Goal: Transaction & Acquisition: Purchase product/service

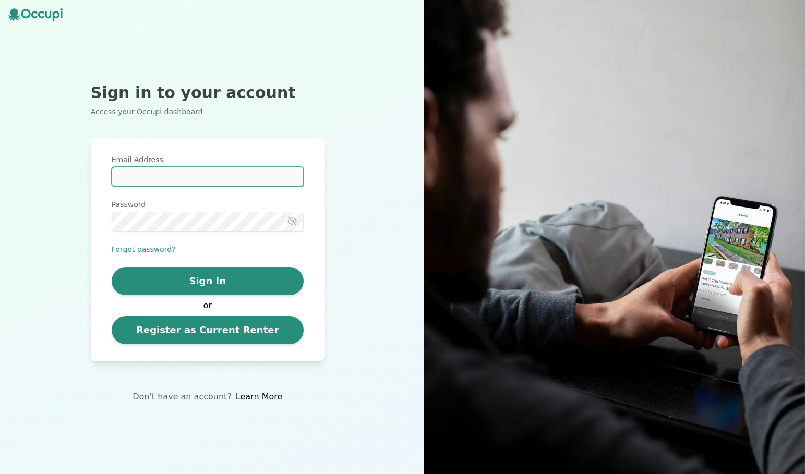
click at [244, 180] on input "Email Address" at bounding box center [208, 177] width 192 height 20
type input "**********"
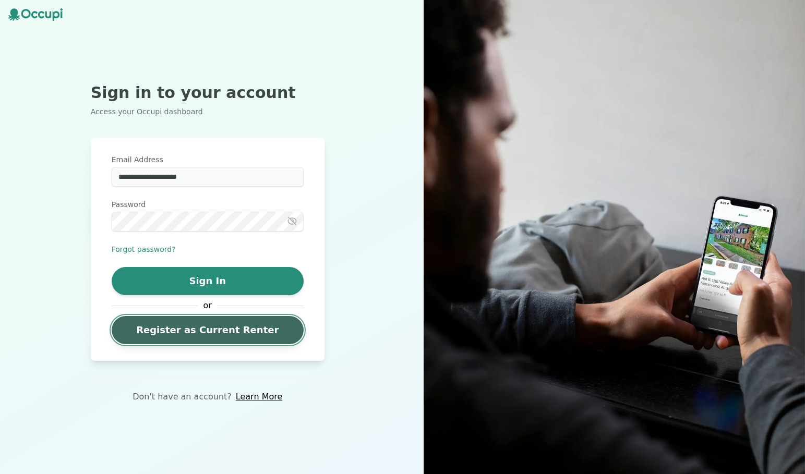
click at [265, 332] on link "Register as Current Renter" at bounding box center [208, 330] width 192 height 28
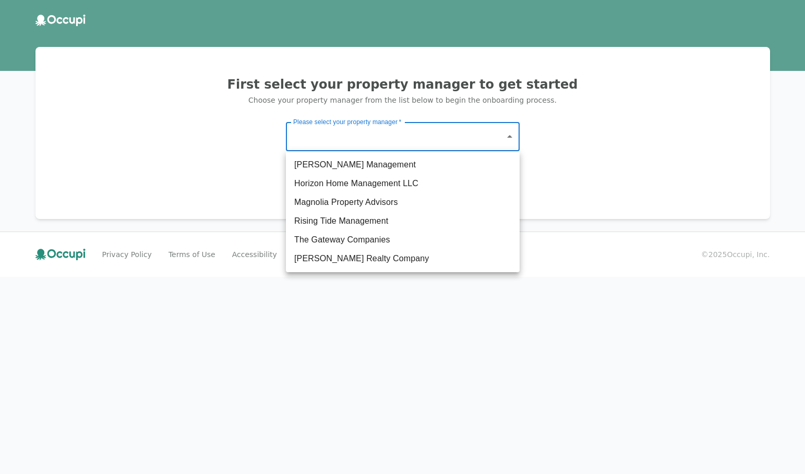
click at [426, 141] on body "First select your property manager to get started Choose your property manager …" at bounding box center [402, 237] width 805 height 474
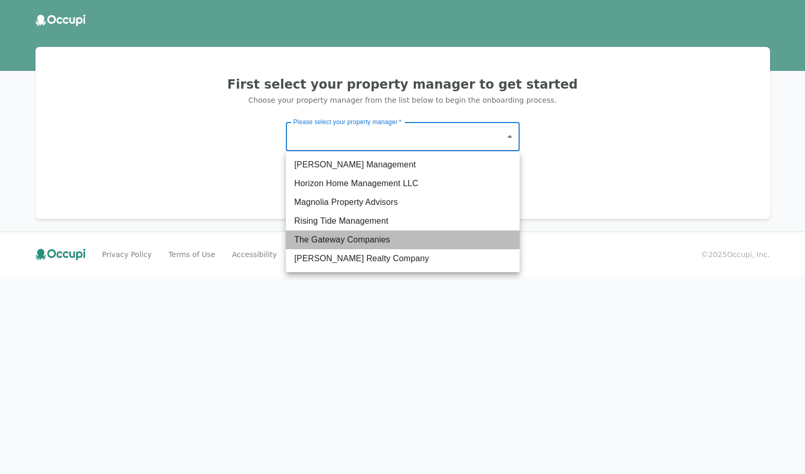
click at [408, 243] on li "The Gateway Companies" at bounding box center [403, 240] width 234 height 19
type input "**********"
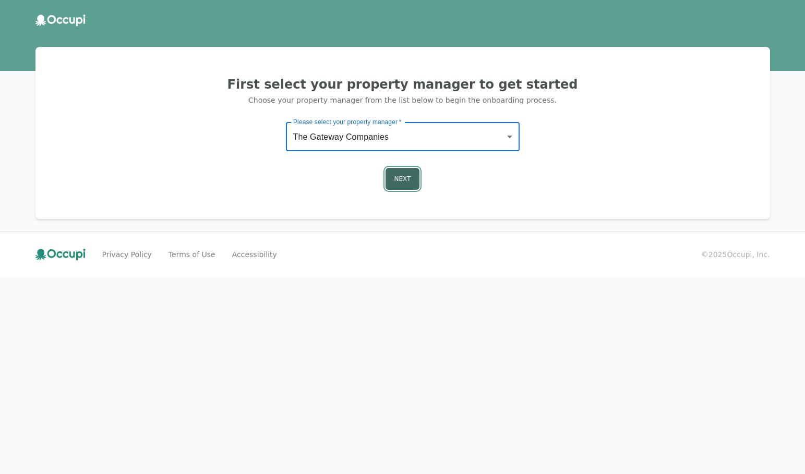
click at [408, 184] on button "Next" at bounding box center [402, 179] width 34 height 22
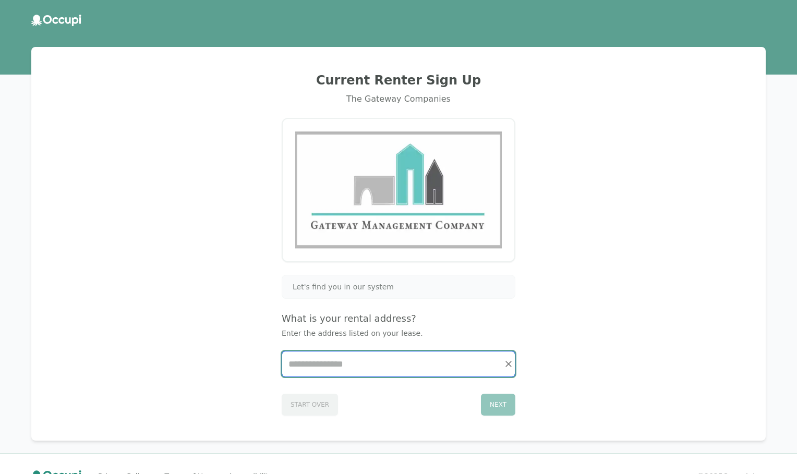
click at [366, 371] on input "Start typing..." at bounding box center [398, 364] width 233 height 25
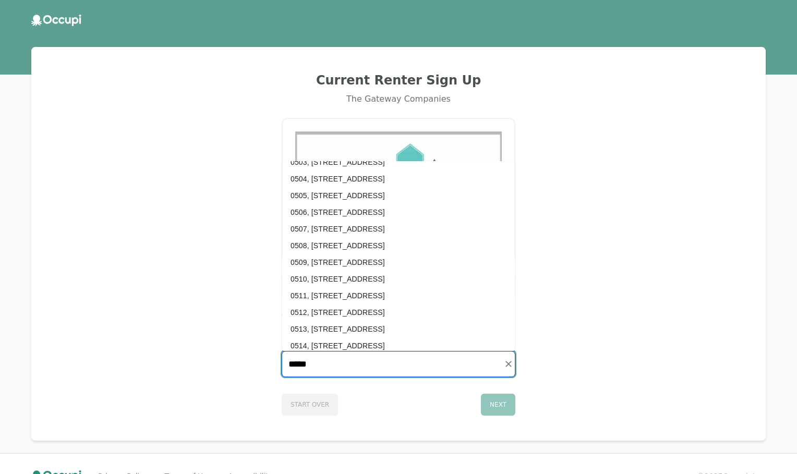
scroll to position [634, 0]
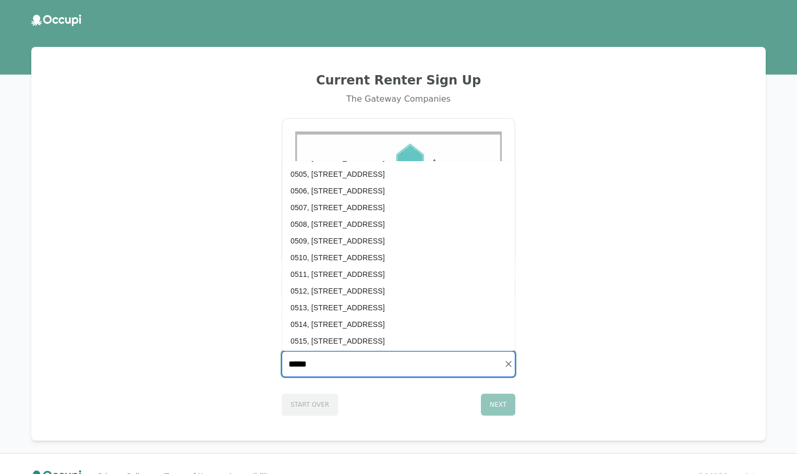
click at [382, 328] on li "0514, [STREET_ADDRESS]" at bounding box center [398, 324] width 233 height 17
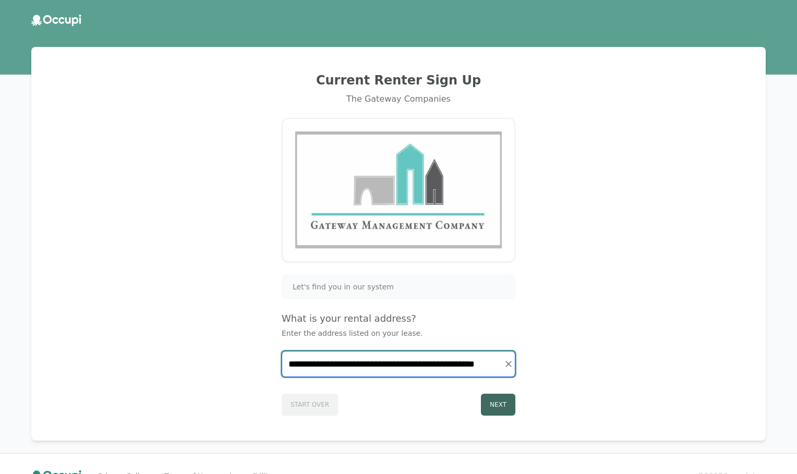
type input "**********"
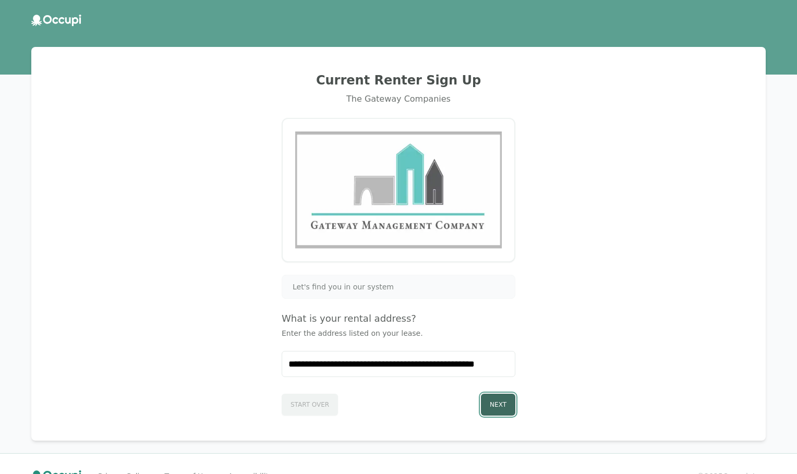
click at [502, 404] on button "Next" at bounding box center [498, 405] width 34 height 22
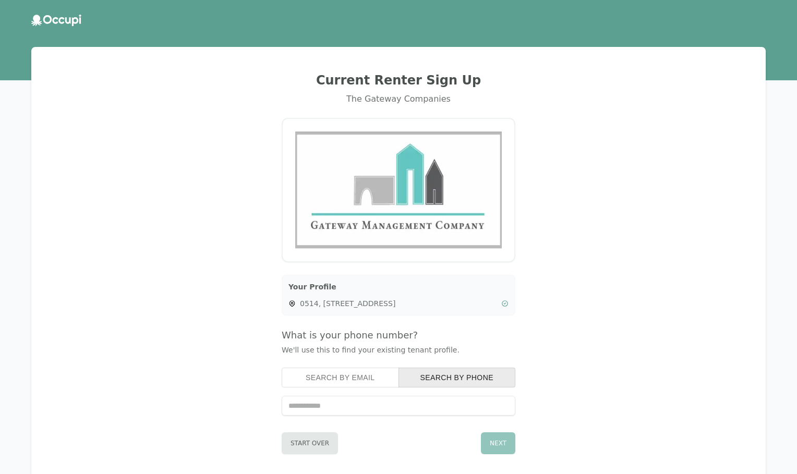
type input "**********"
click at [496, 447] on button "Next" at bounding box center [498, 443] width 34 height 22
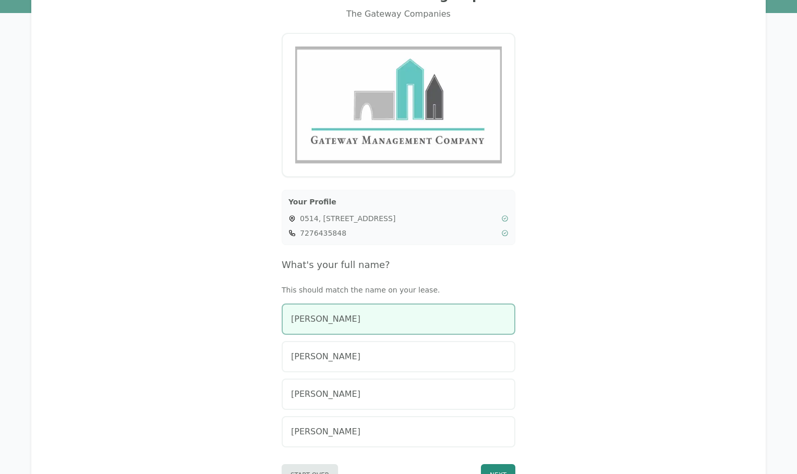
scroll to position [86, 0]
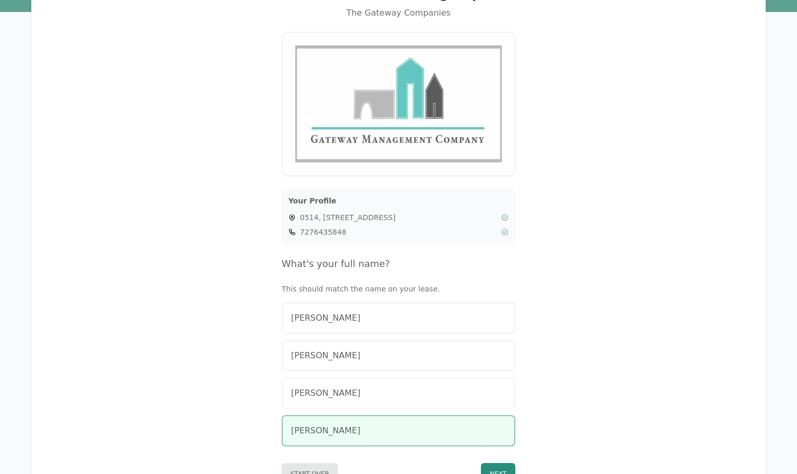
click at [436, 430] on div "[PERSON_NAME]" at bounding box center [398, 431] width 215 height 13
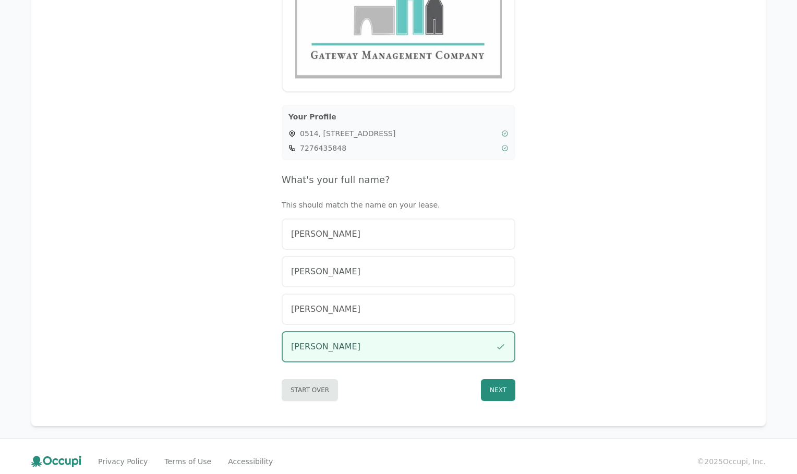
scroll to position [180, 0]
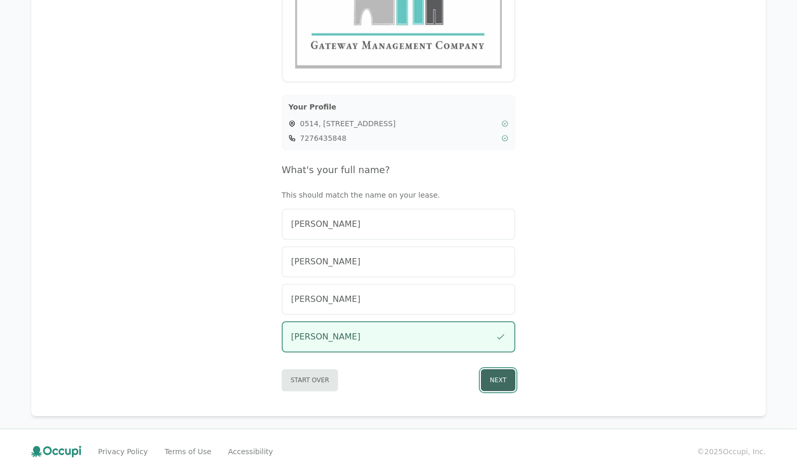
click at [502, 388] on button "Next" at bounding box center [498, 380] width 34 height 22
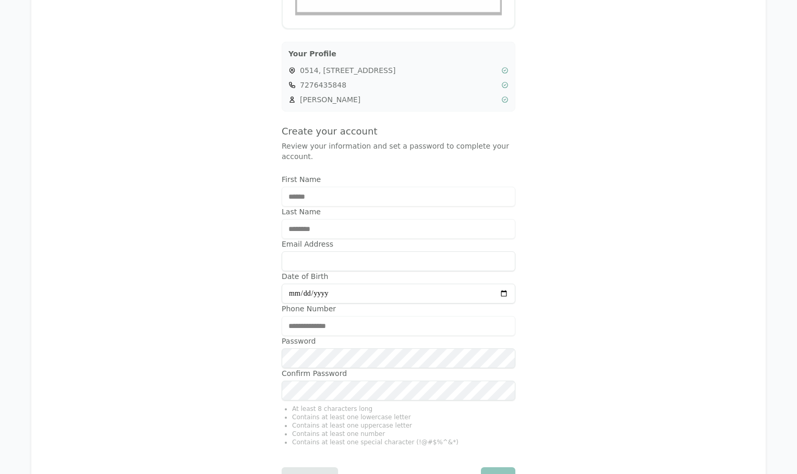
scroll to position [277, 0]
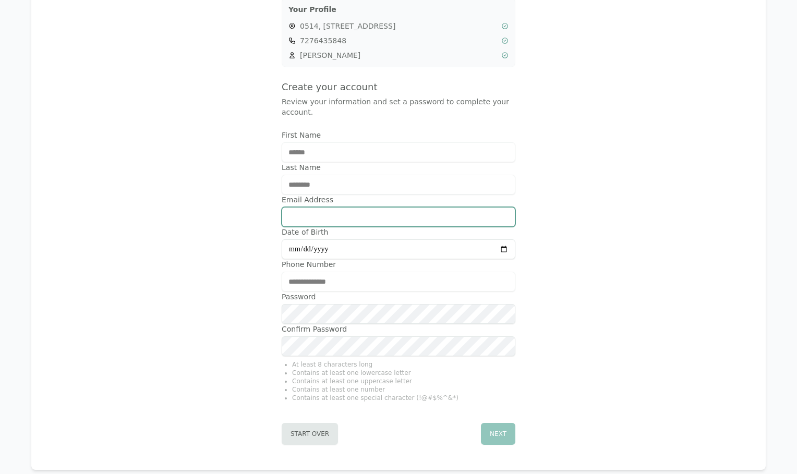
click at [336, 220] on input "Email Address" at bounding box center [399, 217] width 234 height 20
type input "**********"
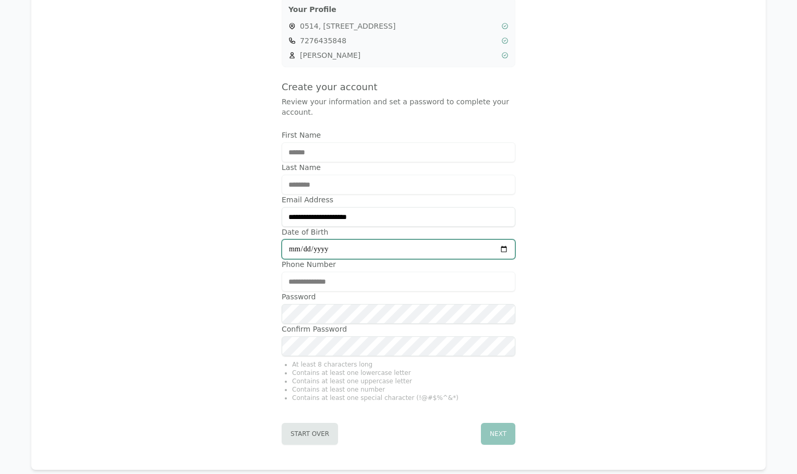
click at [363, 248] on input "Date of Birth" at bounding box center [399, 249] width 234 height 20
type input "**********"
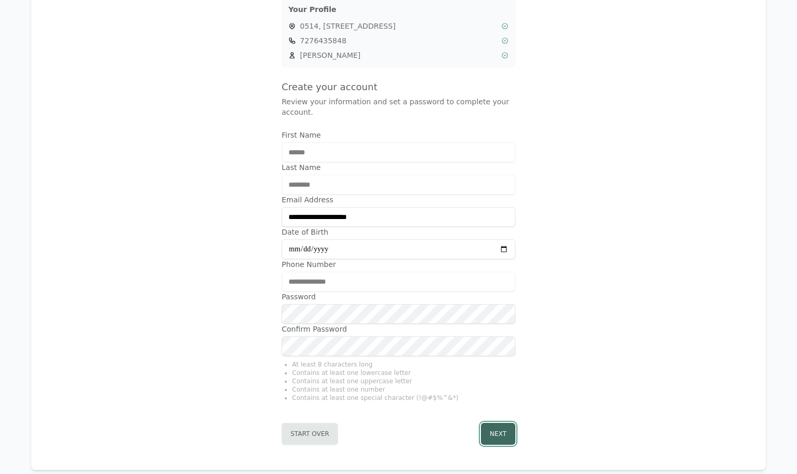
click at [496, 429] on button "Next" at bounding box center [498, 434] width 34 height 22
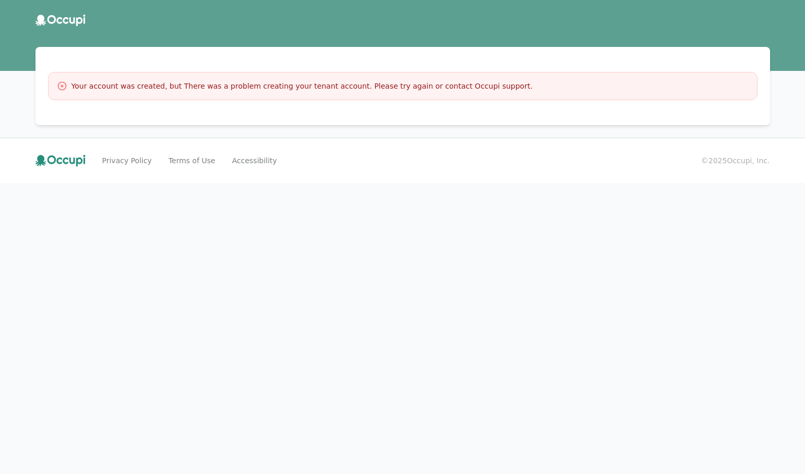
click at [83, 20] on icon at bounding box center [84, 19] width 2 height 9
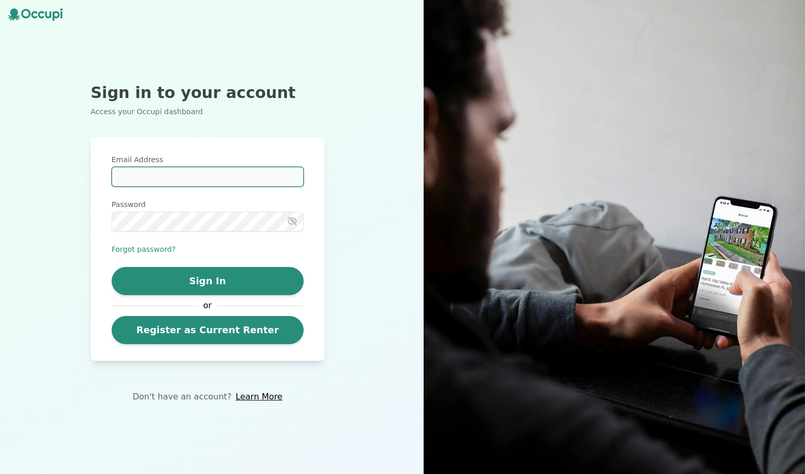
click at [202, 180] on input "Email Address" at bounding box center [208, 177] width 192 height 20
type input "**********"
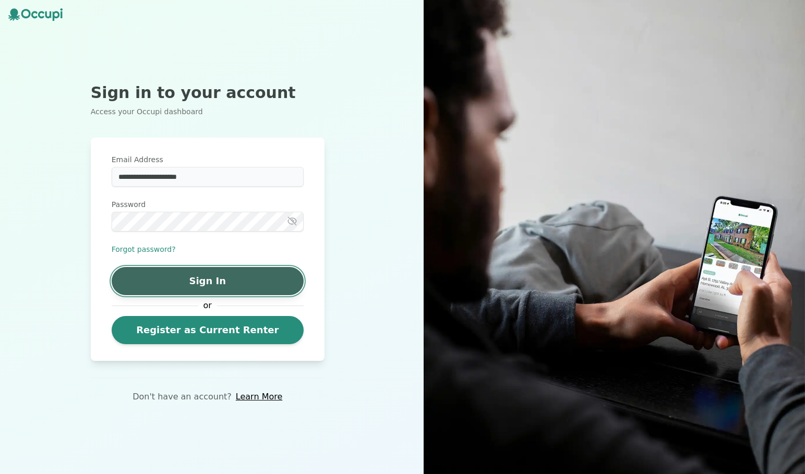
click at [253, 284] on button "Sign In" at bounding box center [208, 281] width 192 height 28
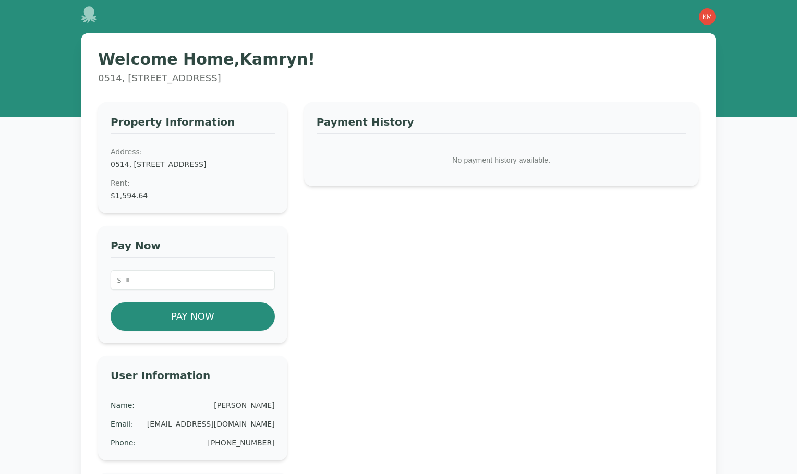
click at [174, 201] on dd "$1,594.64" at bounding box center [193, 195] width 164 height 10
click at [163, 290] on input "number" at bounding box center [193, 280] width 164 height 20
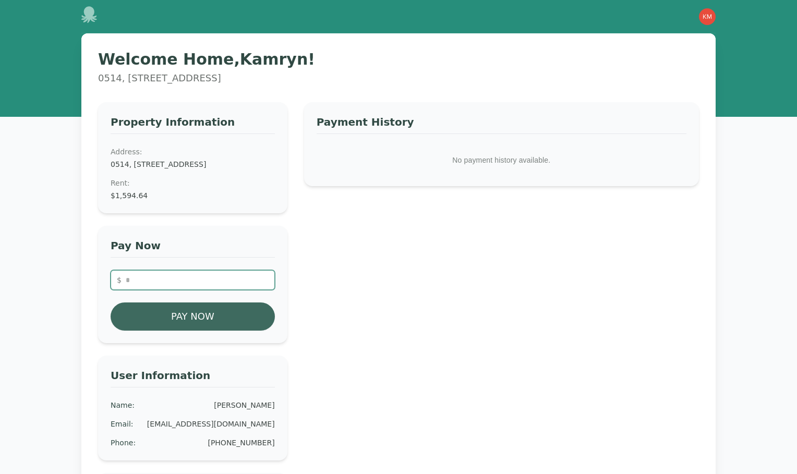
type input "*******"
click at [194, 322] on button "Pay Now" at bounding box center [193, 317] width 164 height 28
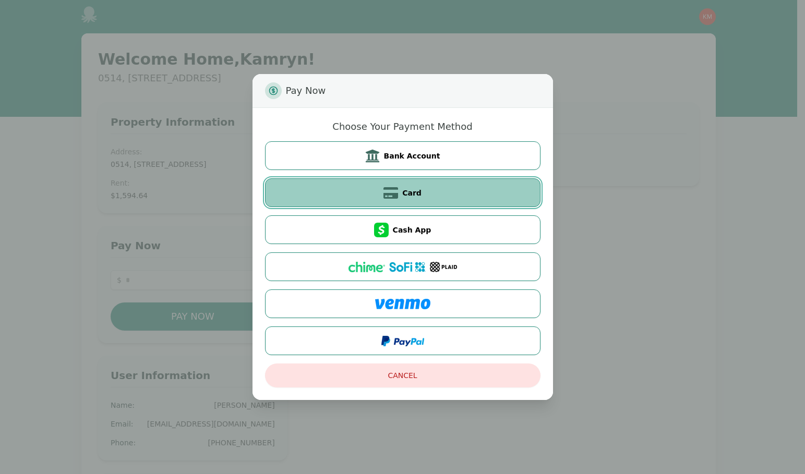
click at [425, 186] on button "Card" at bounding box center [402, 192] width 275 height 29
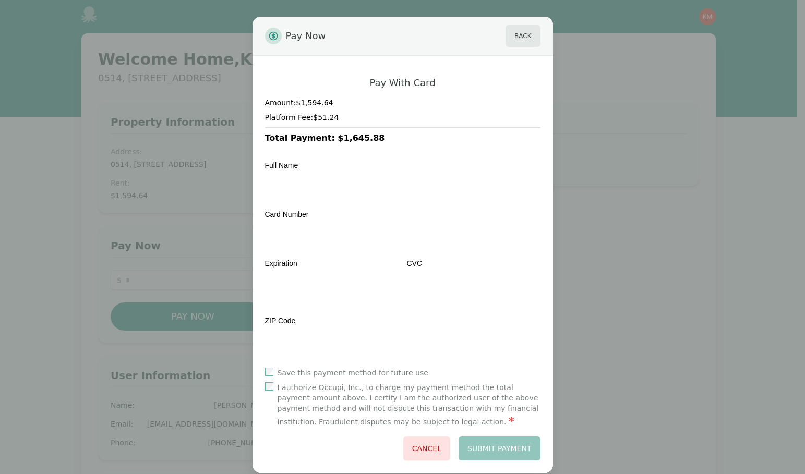
scroll to position [16, 0]
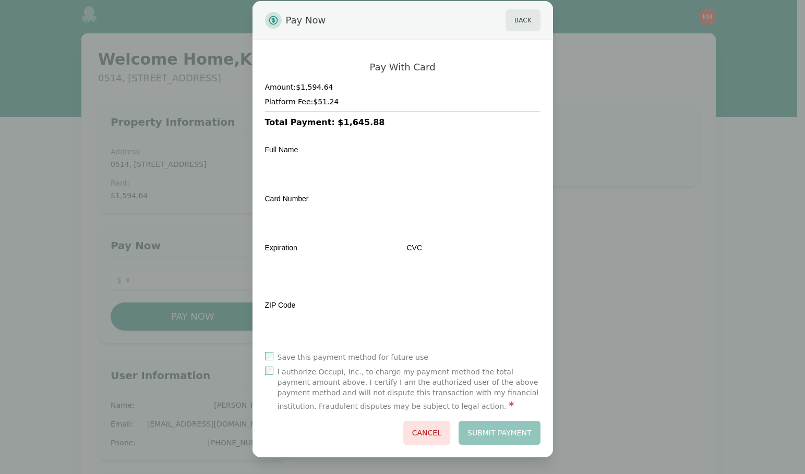
click at [325, 100] on h4 "Platform Fee: $51.24" at bounding box center [402, 101] width 275 height 10
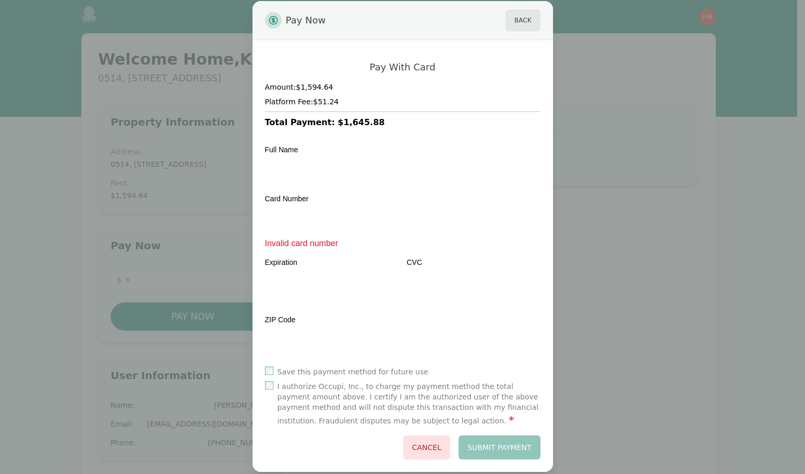
click at [323, 101] on h4 "Platform Fee: $51.24" at bounding box center [402, 101] width 275 height 10
click at [521, 20] on button "Back" at bounding box center [522, 20] width 34 height 22
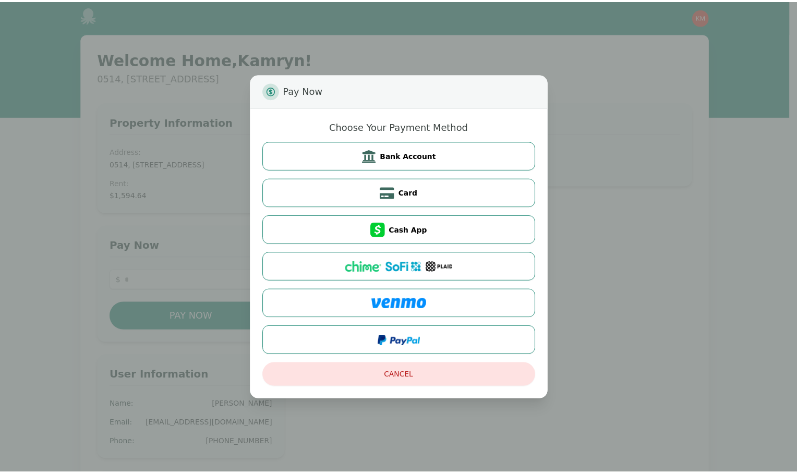
scroll to position [0, 0]
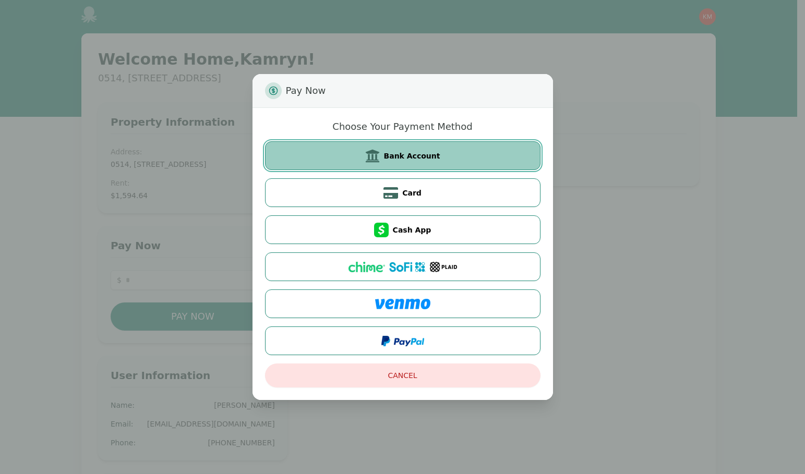
click at [443, 167] on button "Bank Account" at bounding box center [402, 155] width 275 height 29
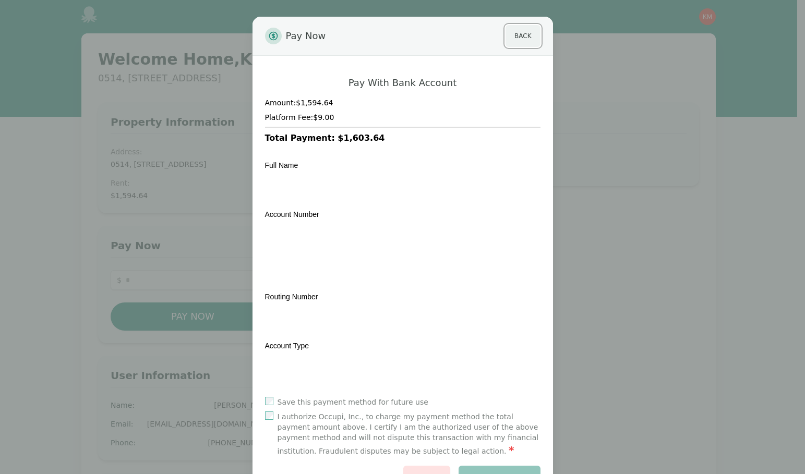
click at [518, 41] on button "Back" at bounding box center [522, 36] width 34 height 22
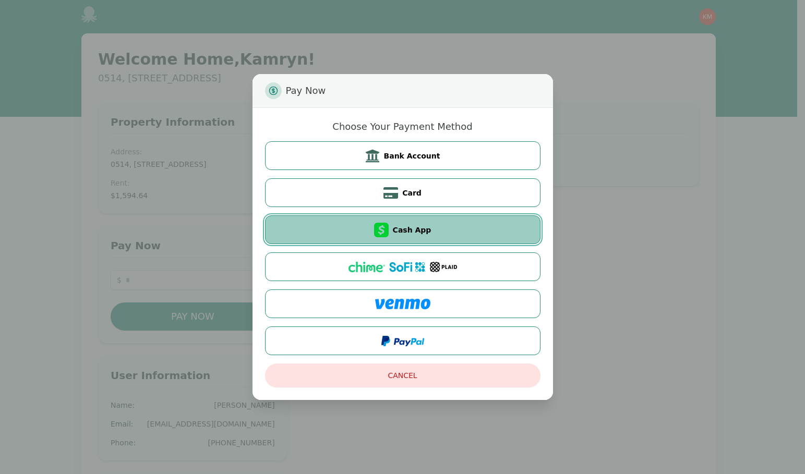
click at [480, 235] on button "Cash App" at bounding box center [402, 229] width 275 height 29
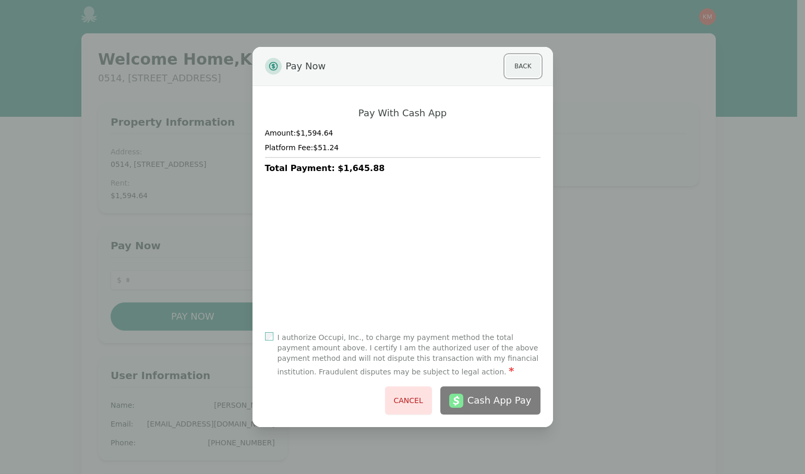
click at [523, 72] on button "Back" at bounding box center [522, 66] width 34 height 22
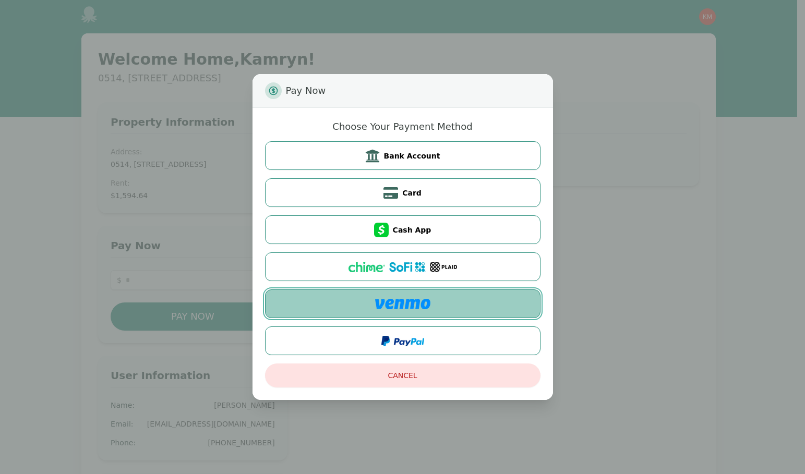
click at [500, 308] on button at bounding box center [402, 303] width 275 height 29
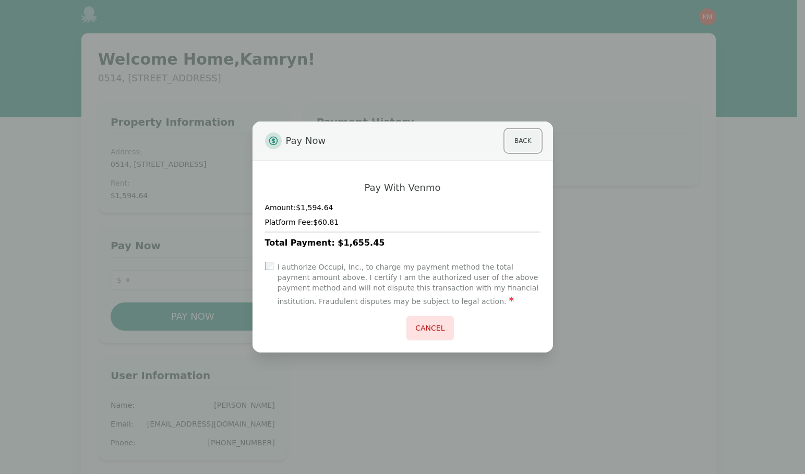
click at [522, 146] on button "Back" at bounding box center [522, 141] width 34 height 22
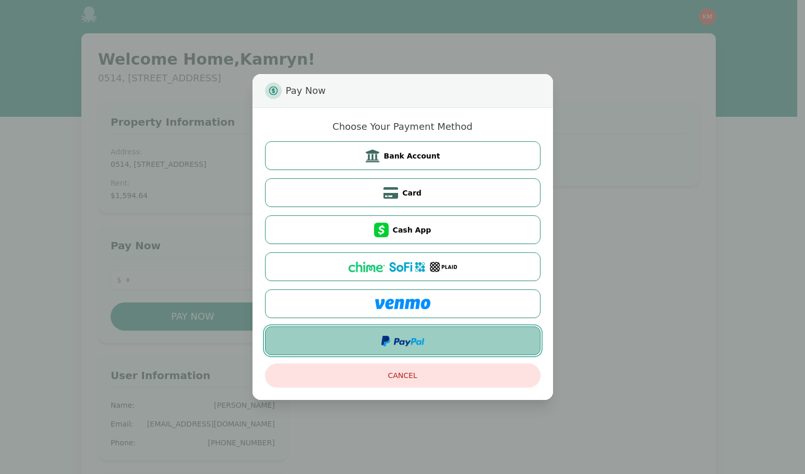
click at [443, 346] on button at bounding box center [402, 340] width 275 height 29
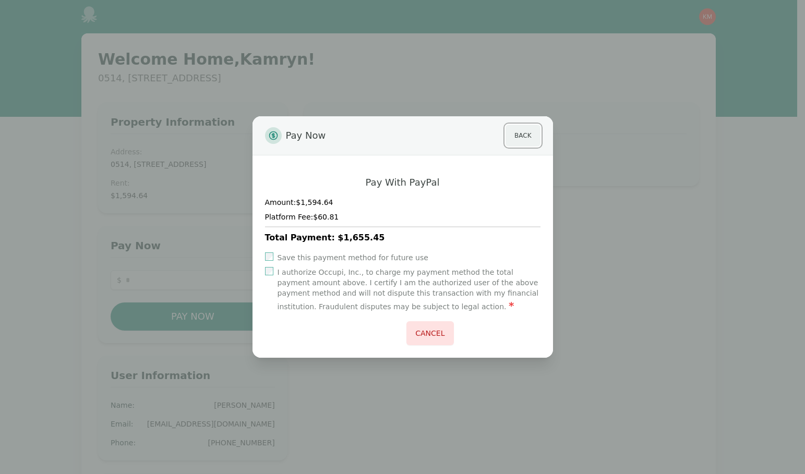
click at [510, 136] on button "Back" at bounding box center [522, 136] width 34 height 22
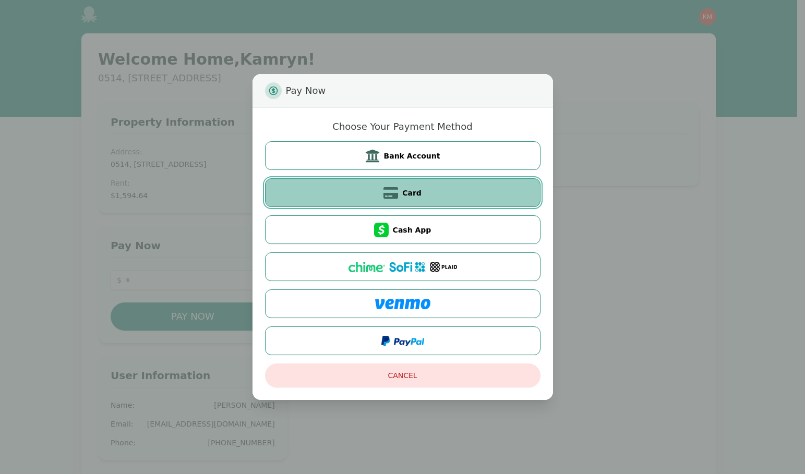
click at [483, 204] on button "Card" at bounding box center [402, 192] width 275 height 29
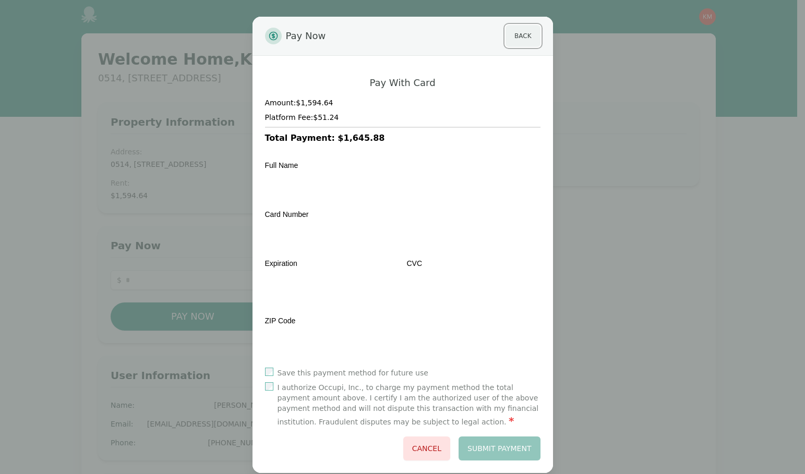
click at [514, 34] on button "Back" at bounding box center [522, 36] width 34 height 22
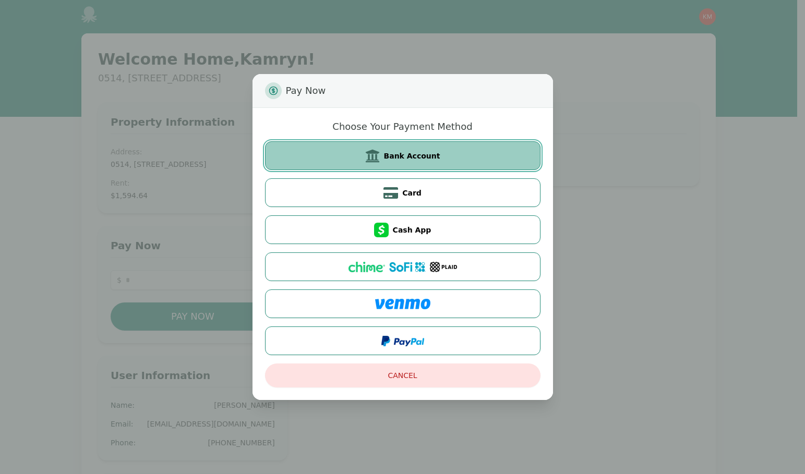
click at [426, 155] on span "Bank Account" at bounding box center [412, 156] width 56 height 10
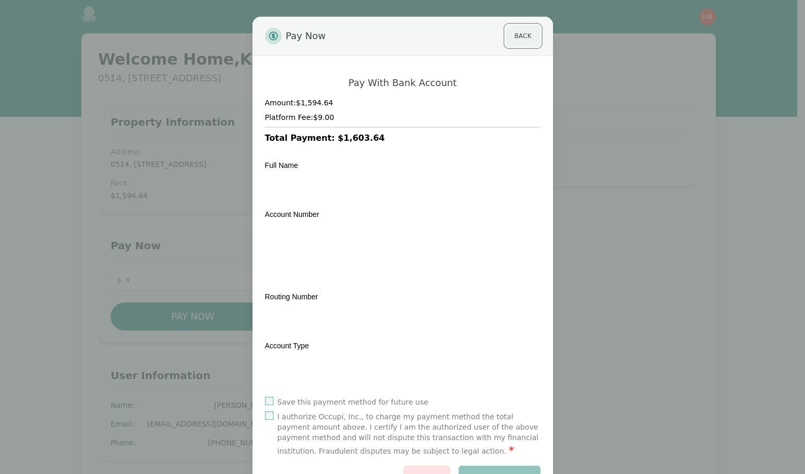
click at [519, 37] on button "Back" at bounding box center [522, 36] width 34 height 22
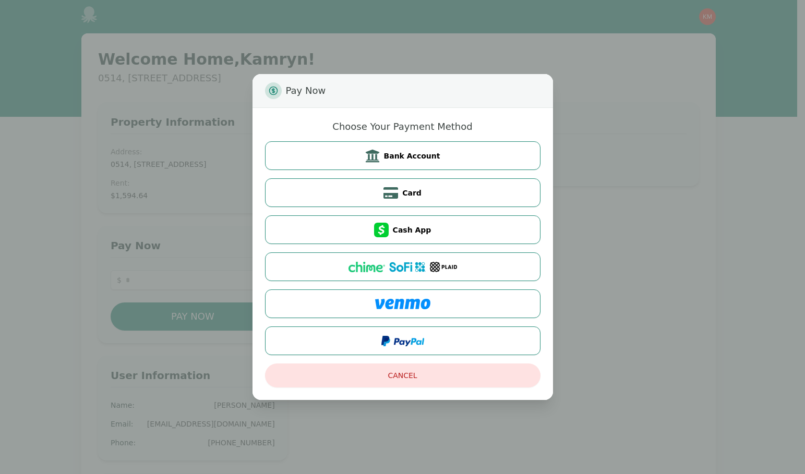
click at [709, 161] on div "Pay Now Choose Your Payment Method Bank Account Card Cash App Cancel" at bounding box center [402, 237] width 805 height 474
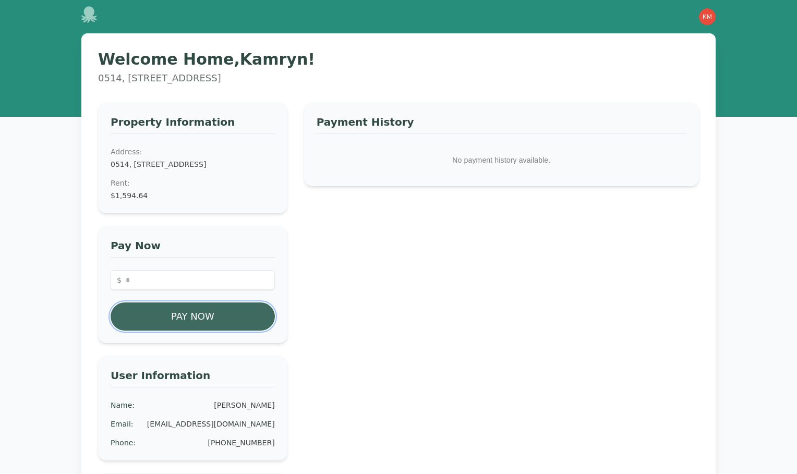
click at [144, 329] on button "Pay Now" at bounding box center [193, 317] width 164 height 28
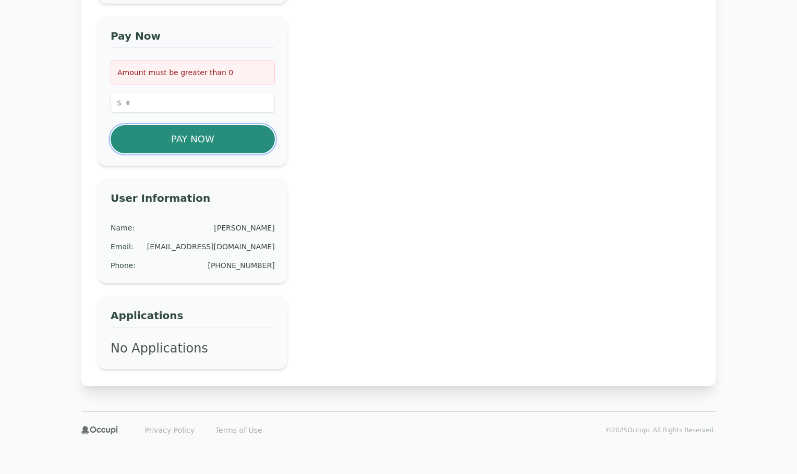
scroll to position [220, 0]
